Goal: Communication & Community: Answer question/provide support

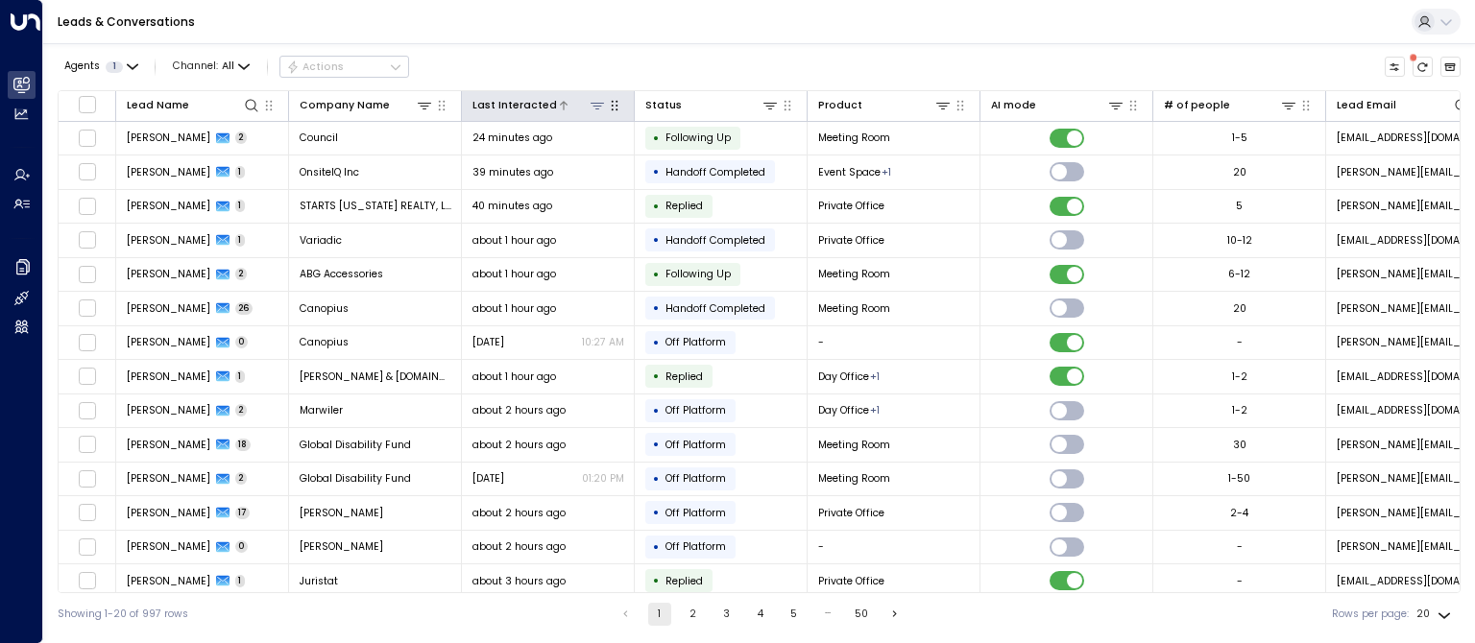
click at [558, 100] on icon at bounding box center [564, 106] width 12 height 12
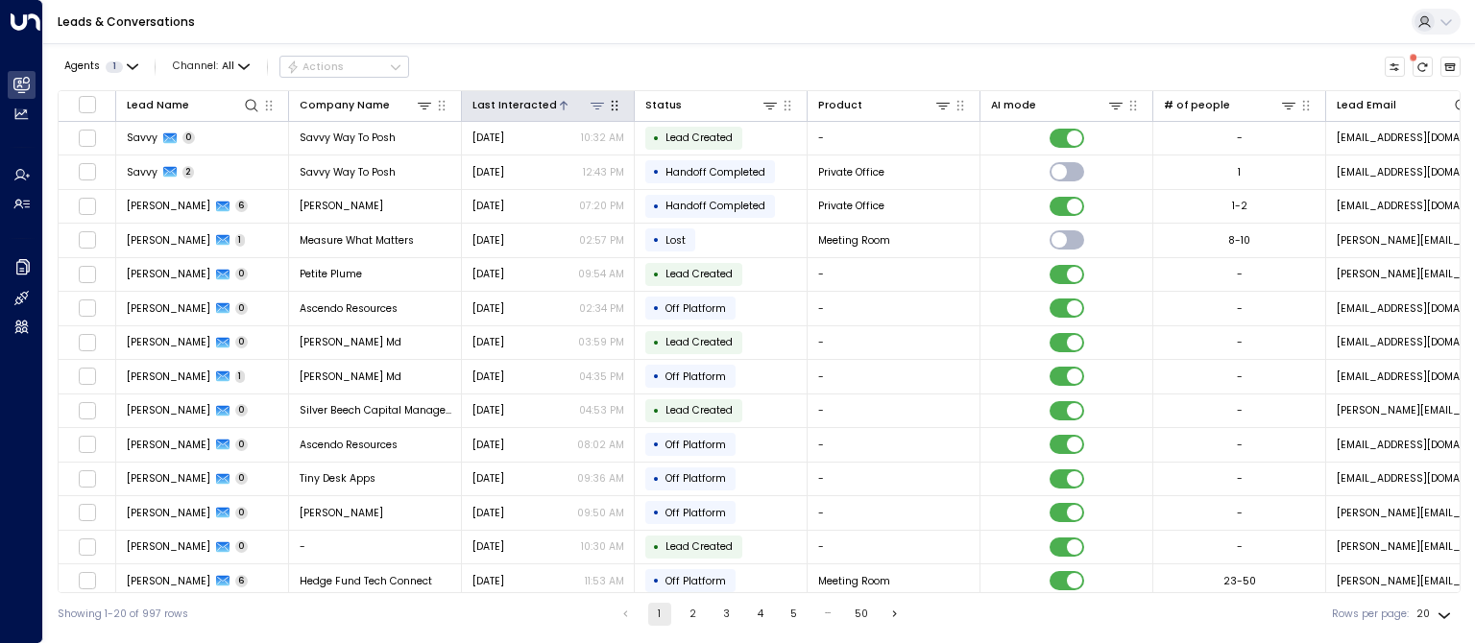
click at [525, 100] on div "Last Interacted" at bounding box center [514, 105] width 84 height 17
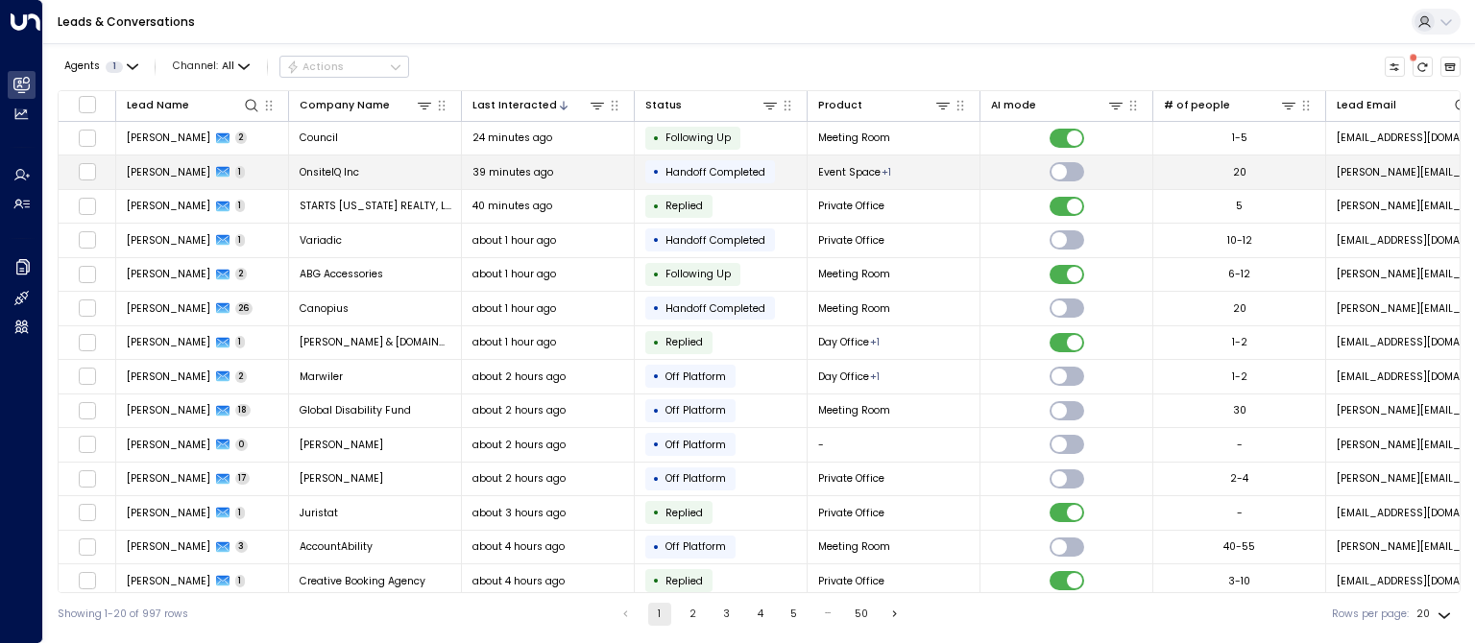
click at [148, 175] on span "[PERSON_NAME]" at bounding box center [169, 172] width 84 height 14
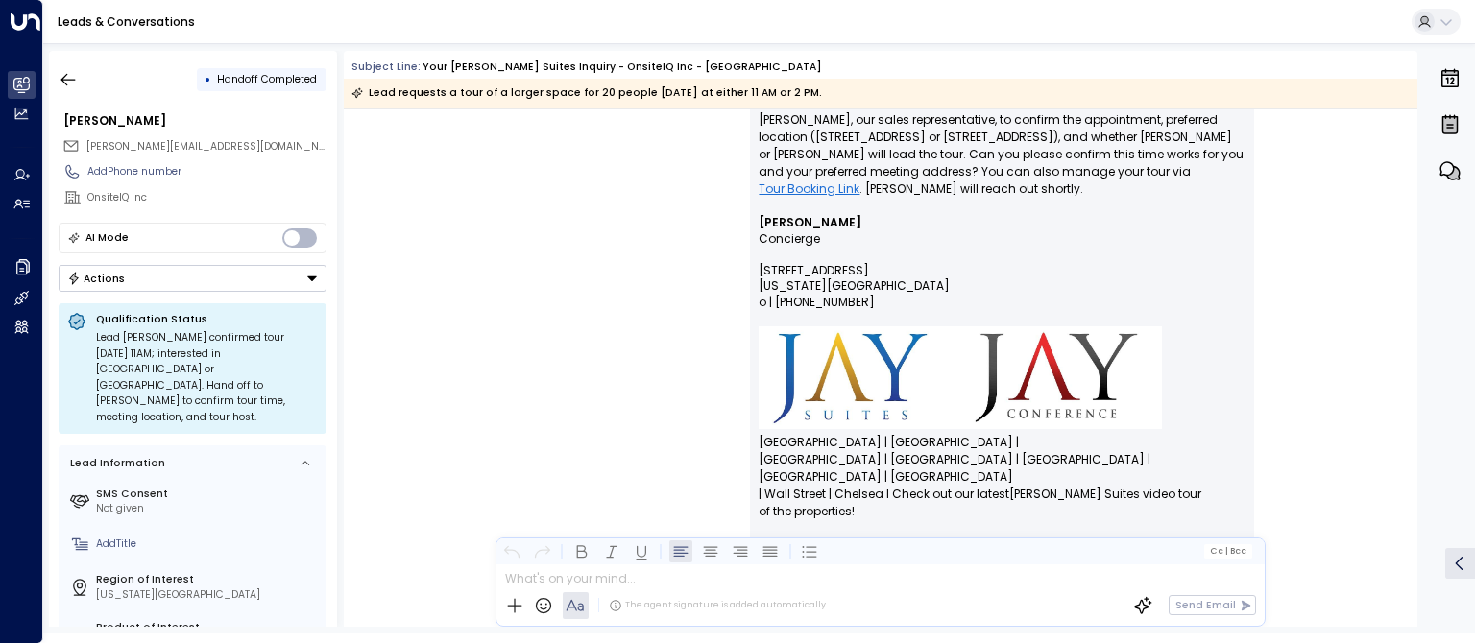
scroll to position [535, 0]
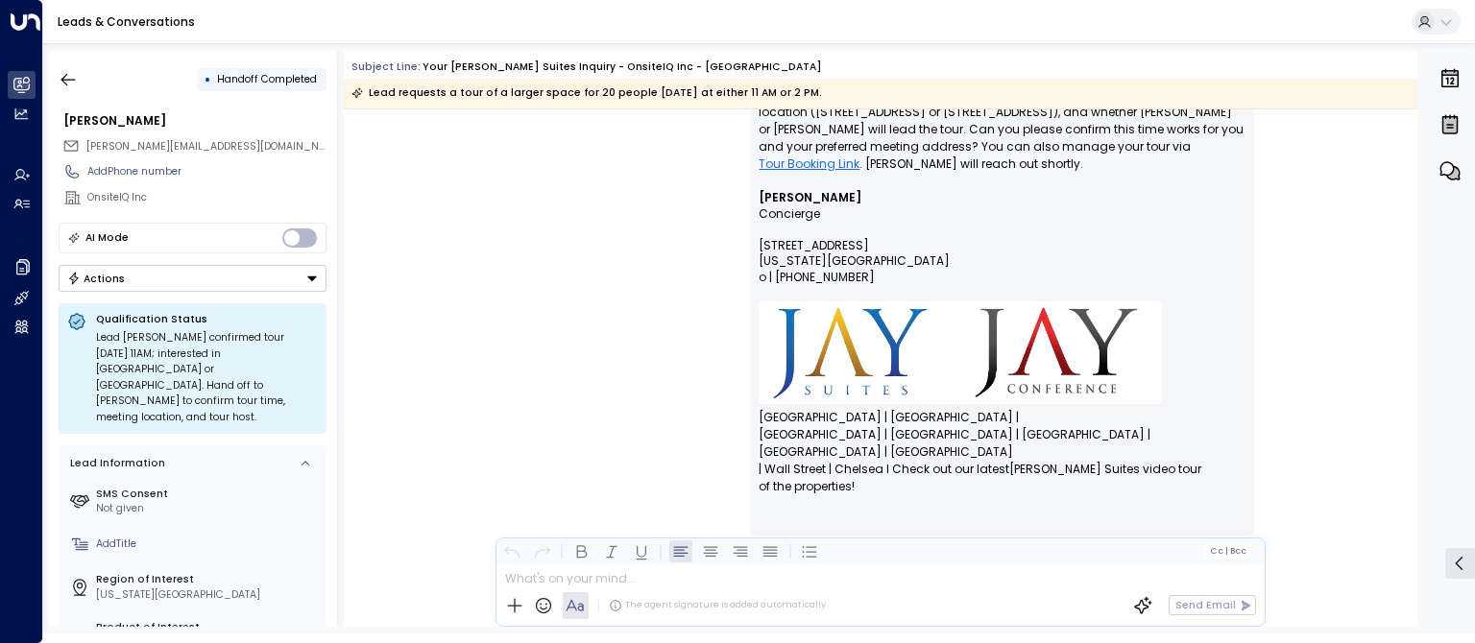
click at [225, 276] on button "Actions" at bounding box center [193, 278] width 268 height 27
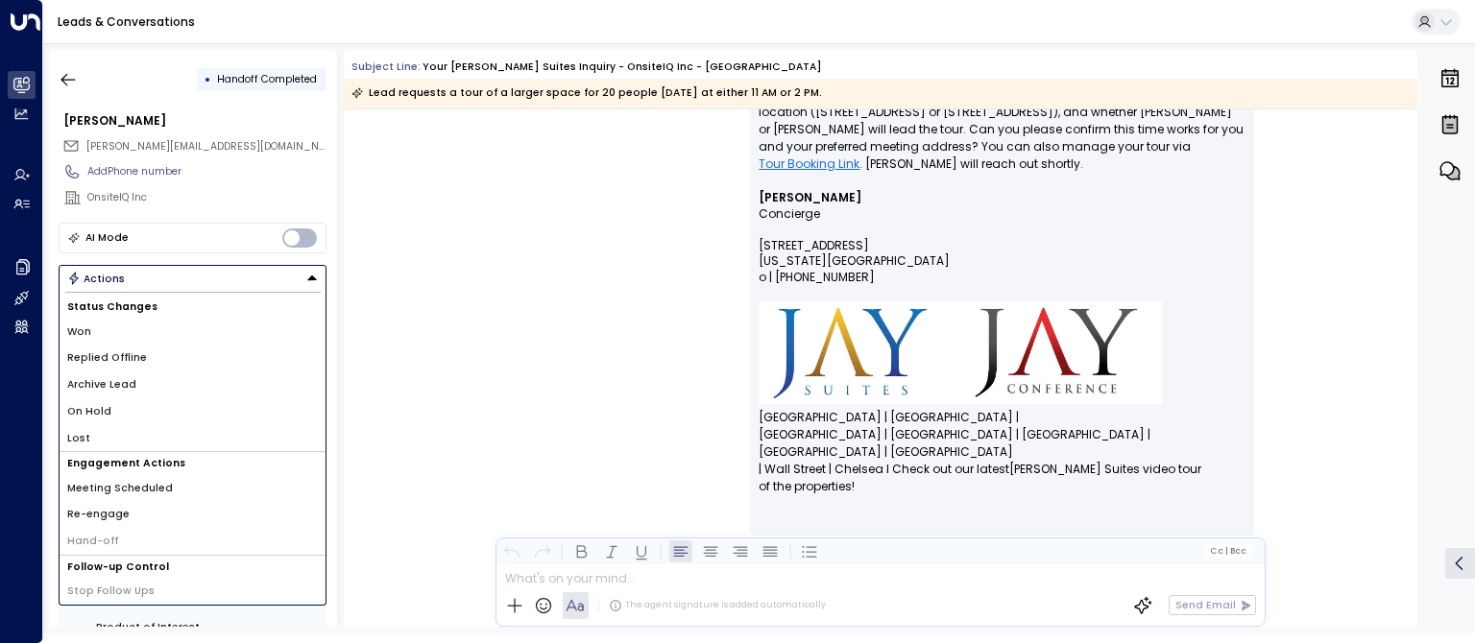
click at [170, 501] on li "Re-engage" at bounding box center [193, 514] width 266 height 27
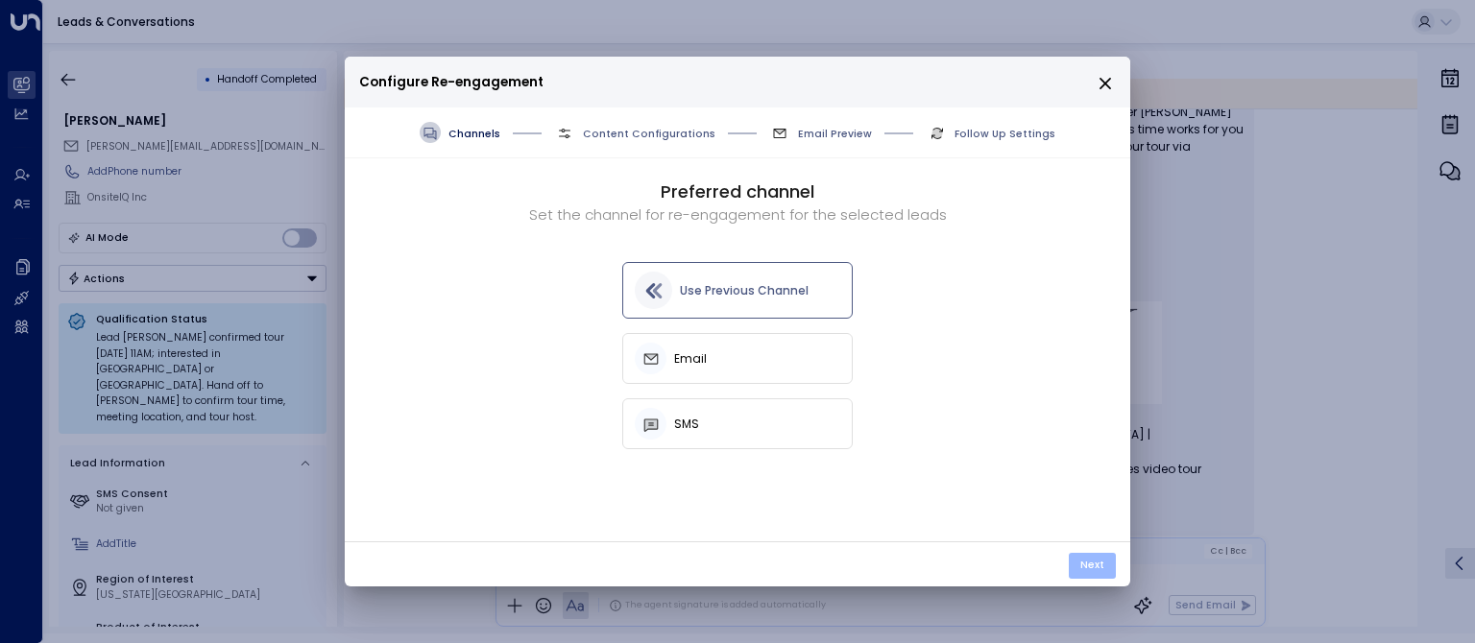
click at [1088, 559] on button "Next" at bounding box center [1092, 566] width 47 height 27
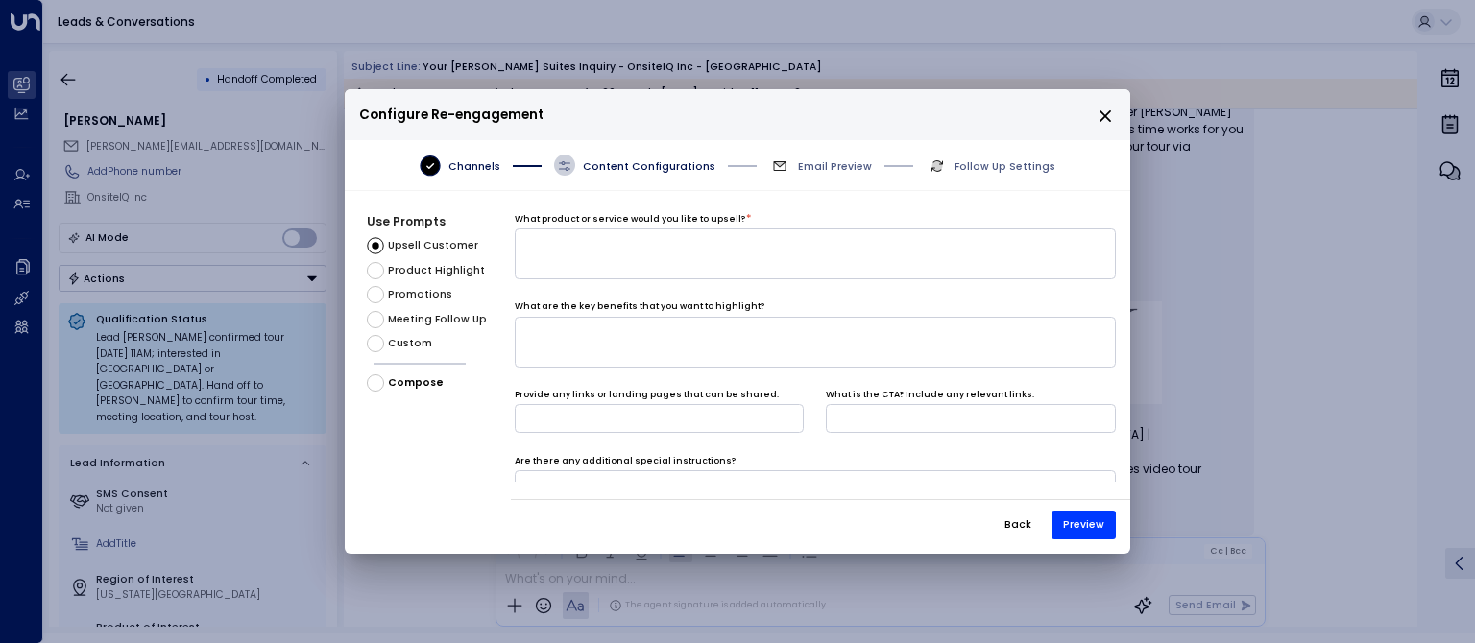
click at [417, 349] on span "Custom" at bounding box center [410, 343] width 44 height 15
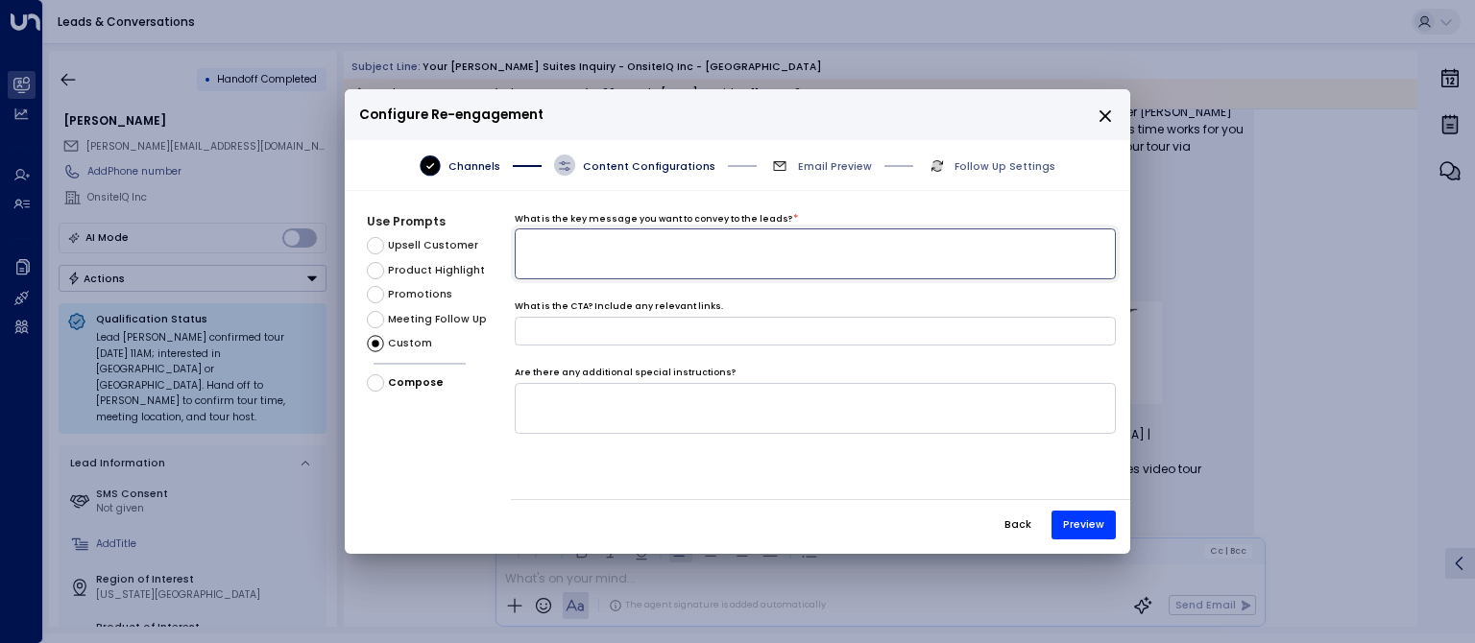
click at [608, 257] on textarea at bounding box center [815, 253] width 601 height 51
type textarea "**********"
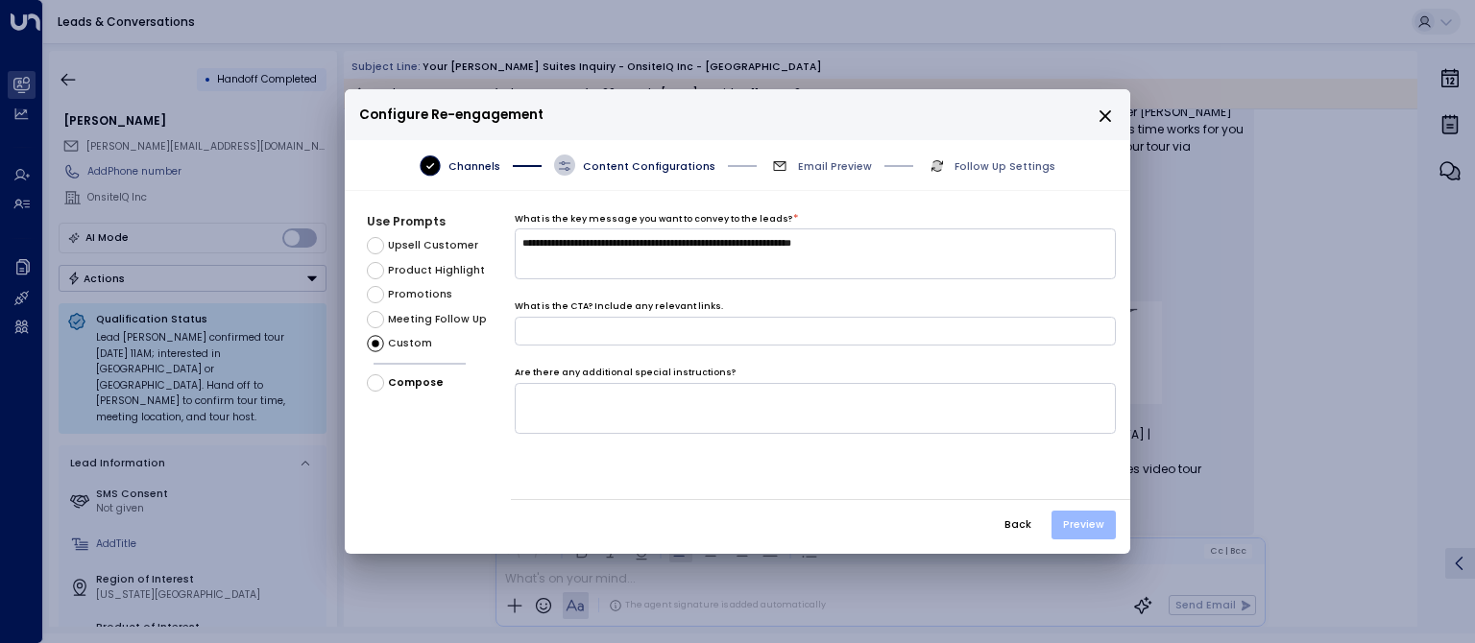
click at [1090, 532] on button "Preview" at bounding box center [1083, 525] width 64 height 29
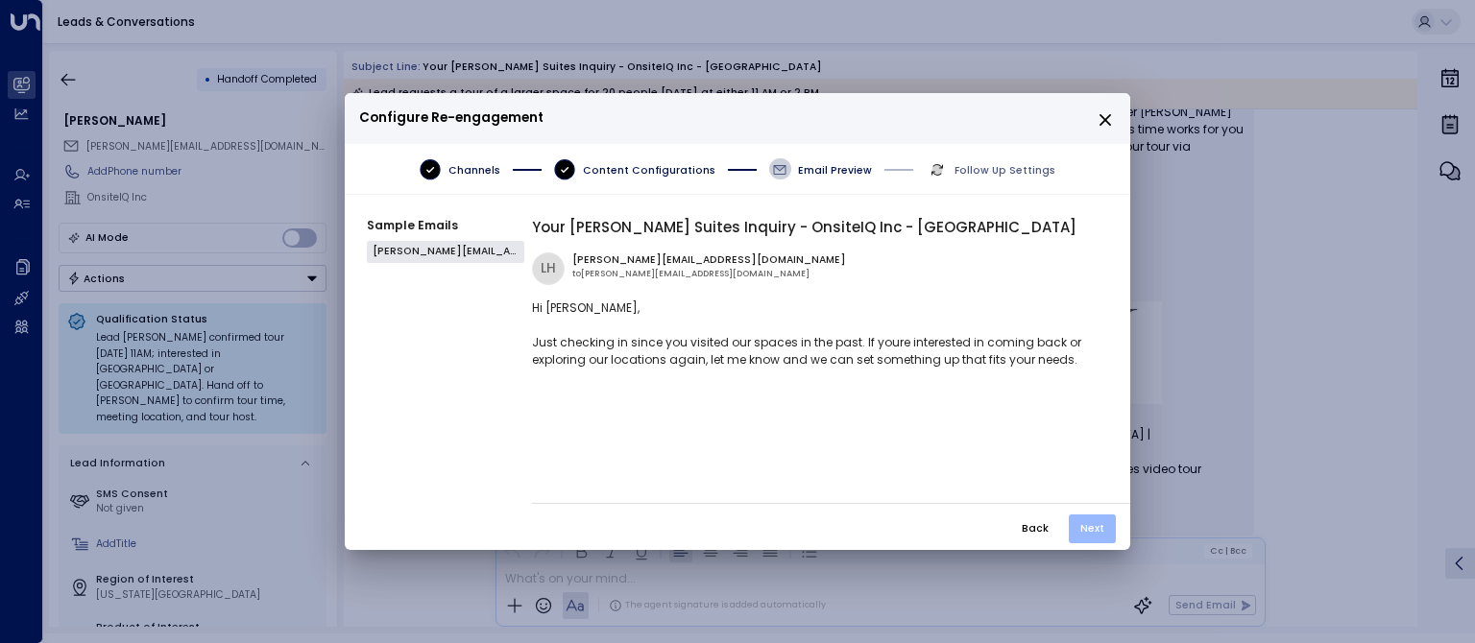
click at [1082, 517] on button "Next" at bounding box center [1092, 529] width 47 height 29
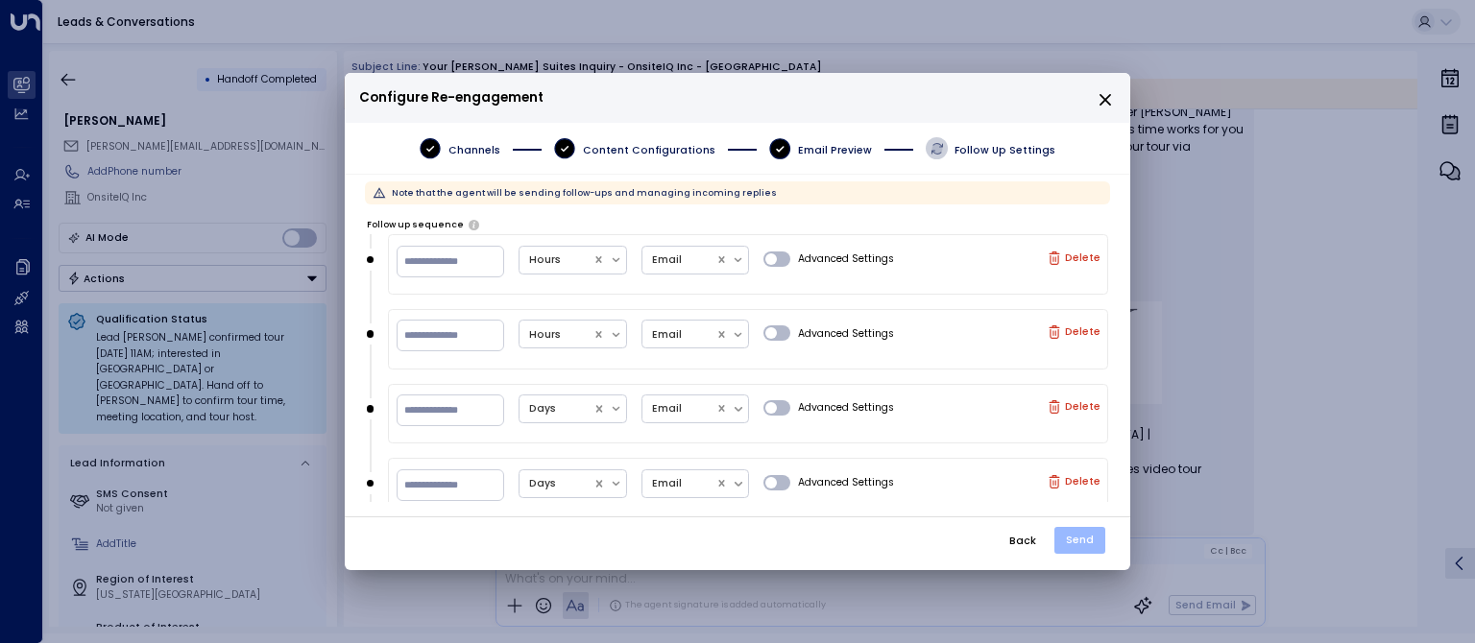
click at [1076, 532] on button "Send" at bounding box center [1079, 540] width 51 height 27
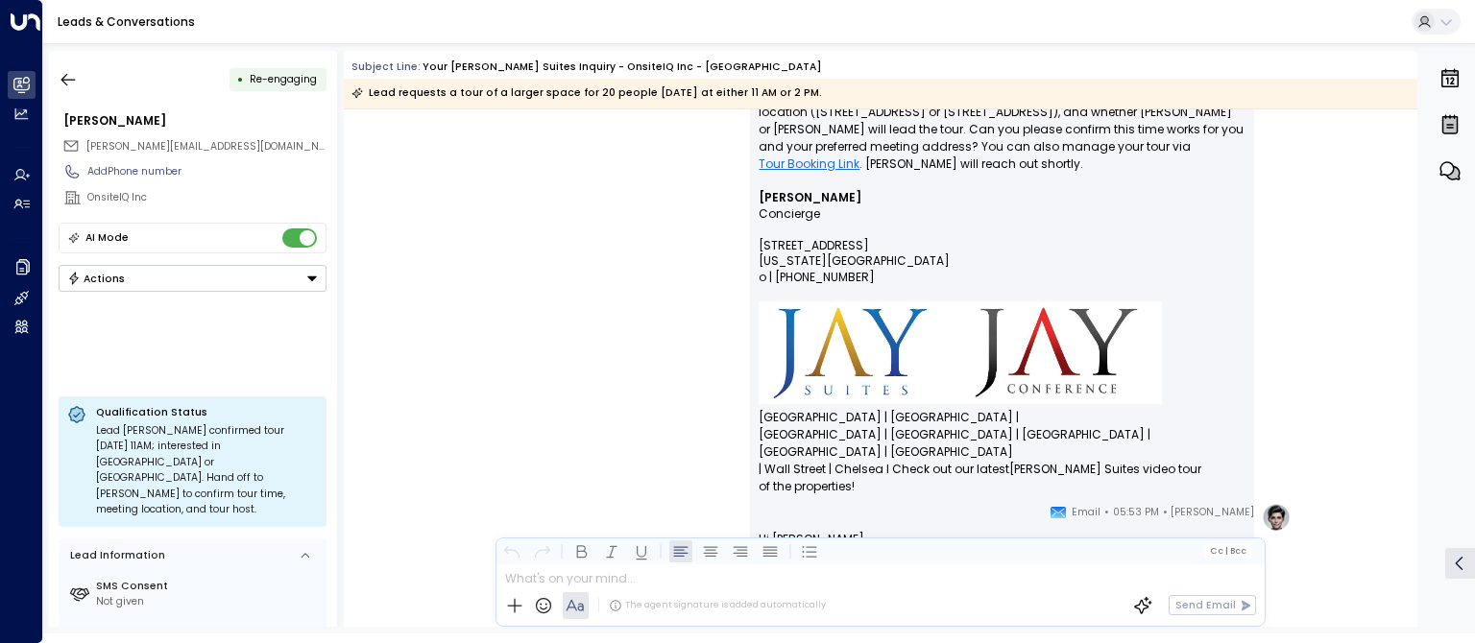
scroll to position [979, 0]
